Goal: Task Accomplishment & Management: Manage account settings

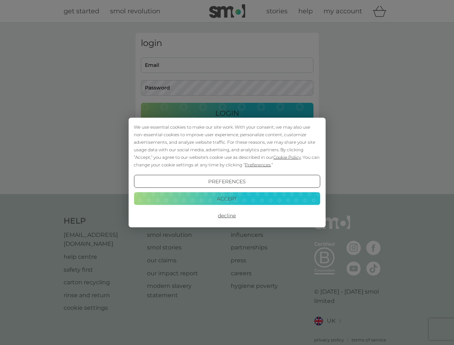
click at [287, 157] on span "Cookie Policy" at bounding box center [287, 157] width 28 height 5
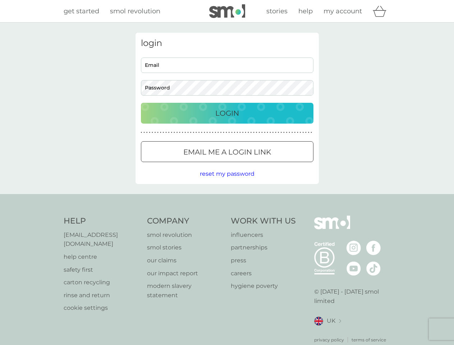
click at [257, 165] on div "login Email Password Login ● ● ● ● ● ● ● ● ● ● ● ● ● ● ● ● ● ● ● ● ● ● ● ● ● ● …" at bounding box center [227, 108] width 183 height 151
click at [227, 182] on div "login Email Password Login ● ● ● ● ● ● ● ● ● ● ● ● ● ● ● ● ● ● ● ● ● ● ● ● ● ● …" at bounding box center [227, 108] width 183 height 151
click at [227, 216] on div "Help [EMAIL_ADDRESS][DOMAIN_NAME] help centre safety first carton recycling rin…" at bounding box center [227, 280] width 327 height 128
click at [227, 199] on div "Help [EMAIL_ADDRESS][DOMAIN_NAME] help centre safety first carton recycling rin…" at bounding box center [227, 279] width 454 height 171
